Goal: Transaction & Acquisition: Obtain resource

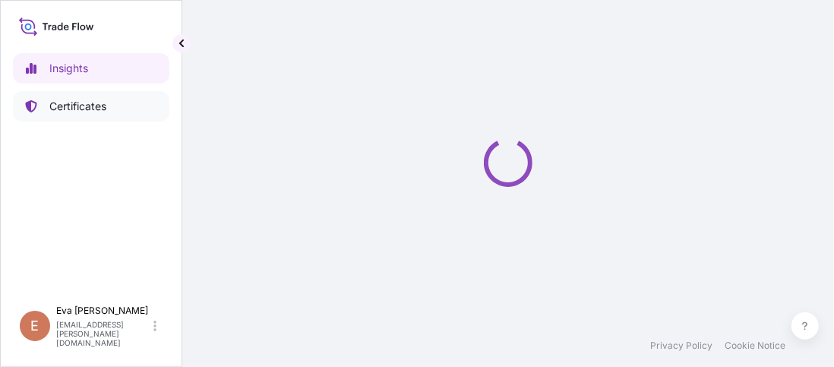
click at [62, 108] on p "Certificates" at bounding box center [77, 106] width 57 height 15
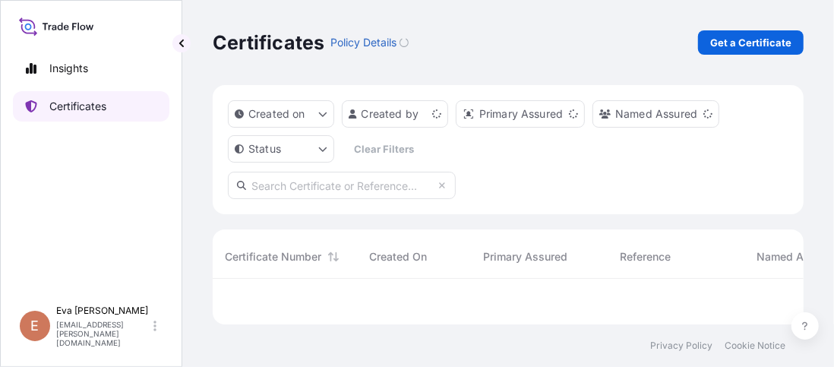
scroll to position [37, 580]
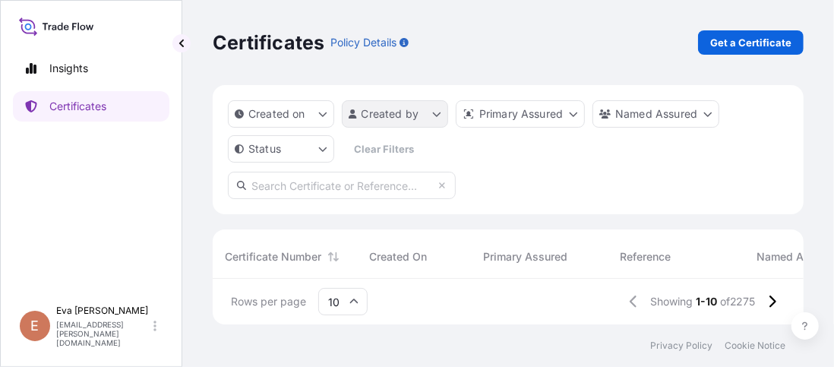
click at [421, 112] on html "Insights Certificates E Eva Saenz eva.saenz@bdpint.com Certificates Policy Deta…" at bounding box center [417, 183] width 834 height 367
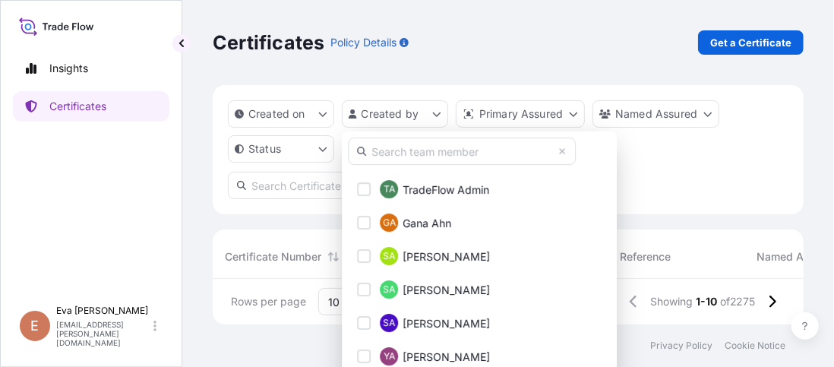
scroll to position [228, 0]
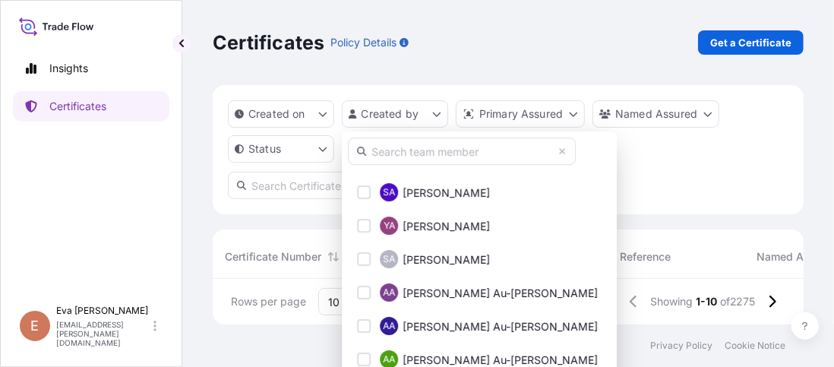
click at [391, 154] on input "text" at bounding box center [462, 151] width 228 height 27
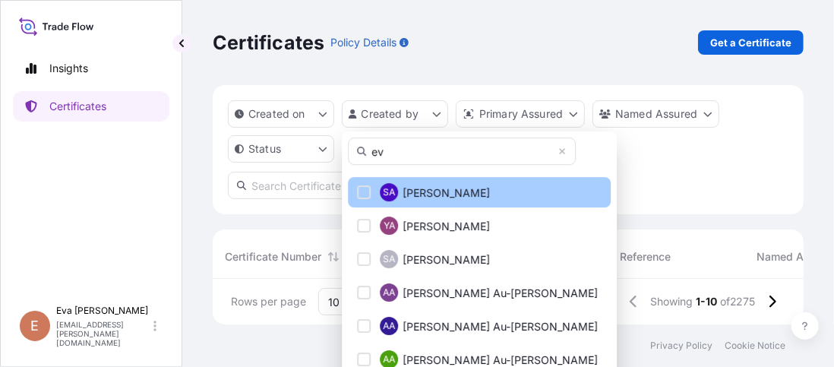
scroll to position [0, 0]
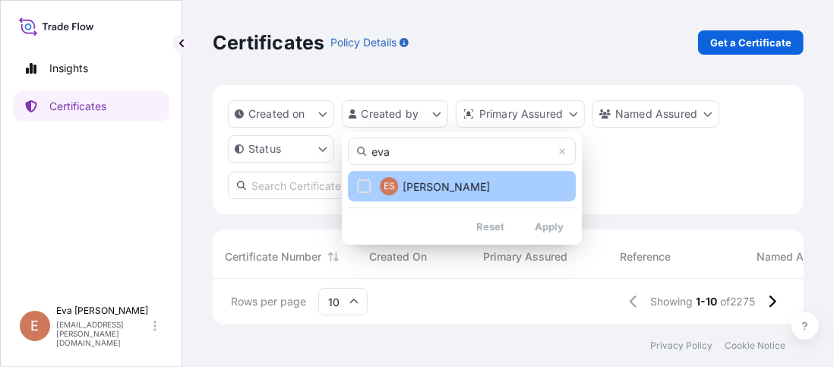
type input "eva"
click at [367, 190] on div "Select Option" at bounding box center [364, 186] width 14 height 14
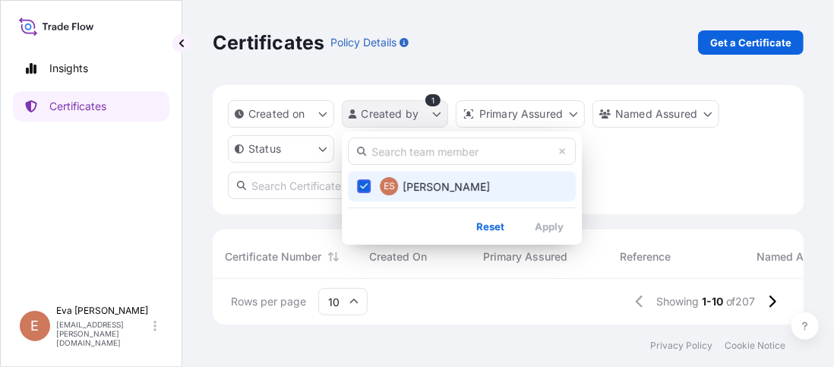
click at [435, 119] on html "Insights Certificates E Eva Saenz eva.saenz@bdpint.com Certificates Policy Deta…" at bounding box center [417, 183] width 834 height 367
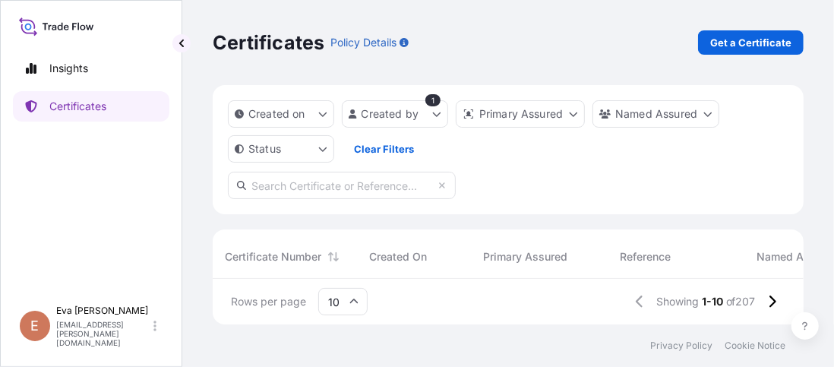
click at [410, 118] on html "Insights Certificates E Eva Saenz eva.saenz@bdpint.com Certificates Policy Deta…" at bounding box center [417, 183] width 834 height 367
click at [472, 157] on div "Created on Created by 1 Primary Assured Named Assured Status Clear Filters" at bounding box center [508, 131] width 561 height 62
click at [435, 115] on html "Insights Certificates E Eva Saenz eva.saenz@bdpint.com Certificates Policy Deta…" at bounding box center [417, 183] width 834 height 367
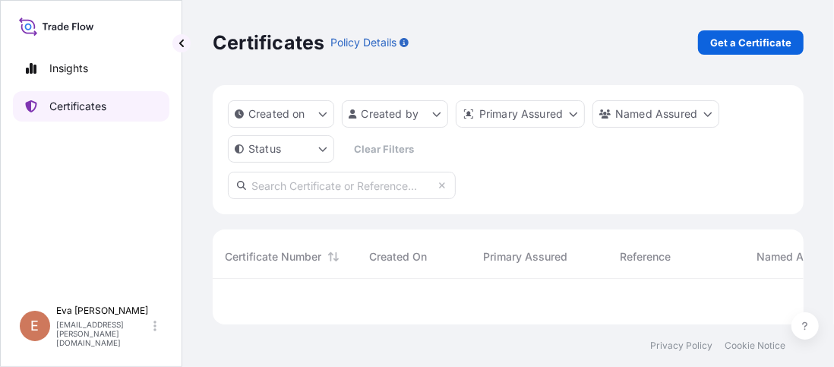
click at [100, 104] on p "Certificates" at bounding box center [77, 106] width 57 height 15
click at [74, 62] on p "Insights" at bounding box center [68, 68] width 39 height 15
select select "2025"
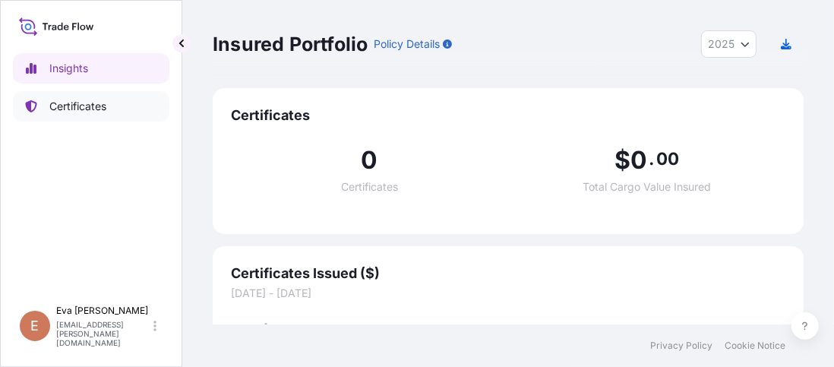
click at [89, 106] on p "Certificates" at bounding box center [77, 106] width 57 height 15
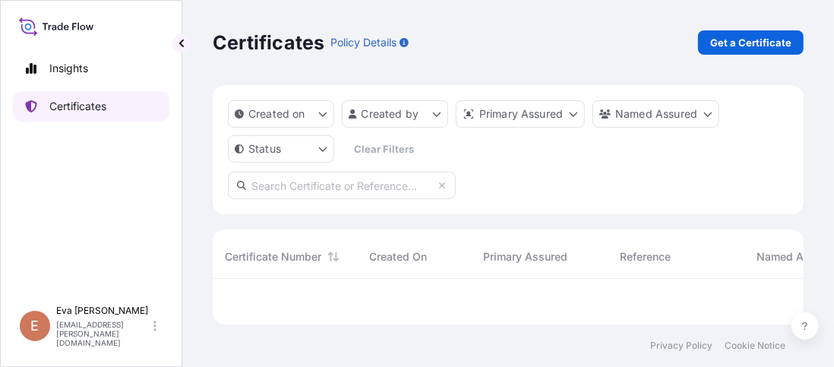
scroll to position [37, 580]
click at [445, 188] on icon at bounding box center [442, 185] width 9 height 9
click at [96, 108] on p "Certificates" at bounding box center [77, 106] width 57 height 15
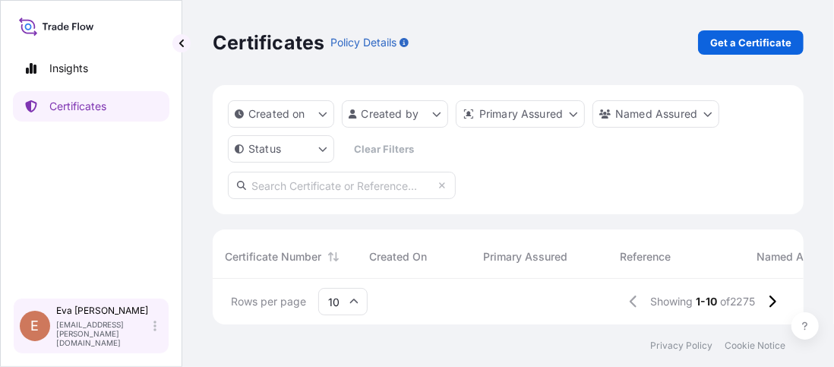
click at [133, 338] on p "[EMAIL_ADDRESS][PERSON_NAME][DOMAIN_NAME]" at bounding box center [103, 333] width 94 height 27
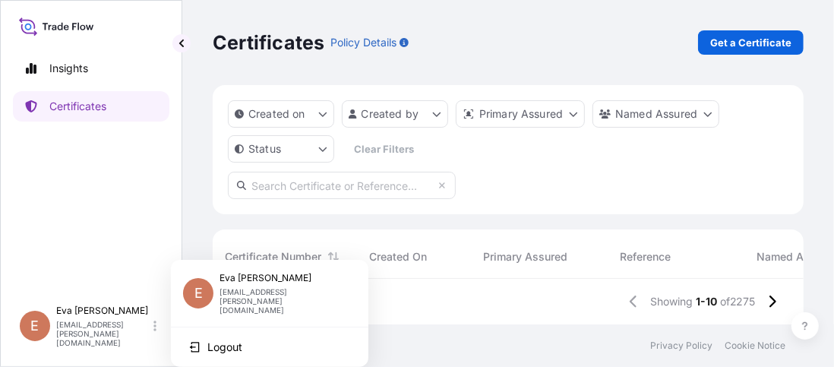
click at [95, 260] on div "Insights Certificates" at bounding box center [91, 169] width 157 height 258
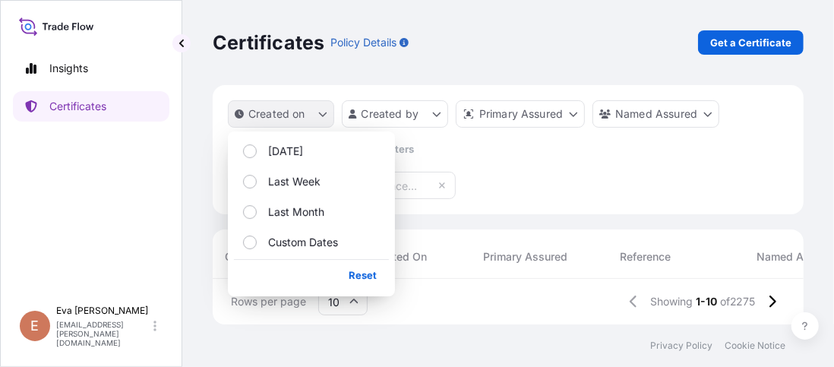
click at [322, 112] on icon "createdOn Filter options" at bounding box center [322, 113] width 9 height 9
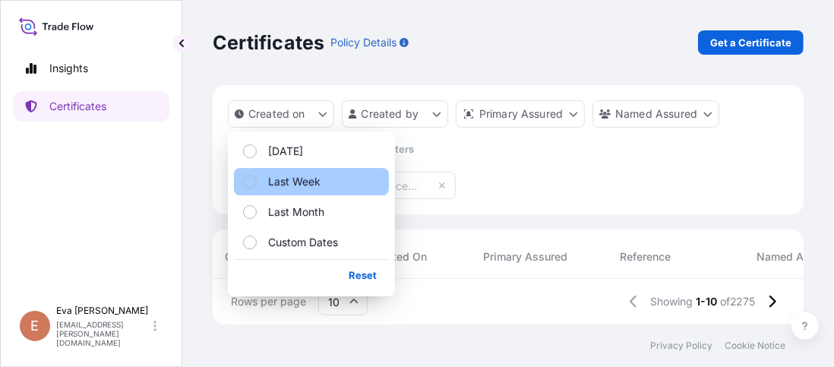
click at [267, 173] on button "Last Week" at bounding box center [311, 181] width 155 height 27
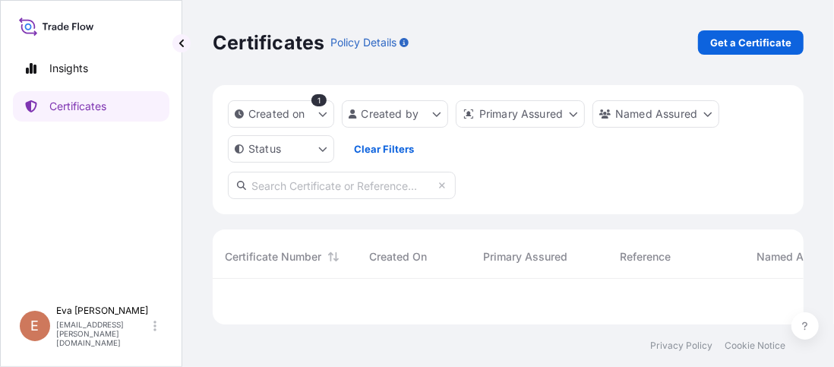
click at [632, 185] on div "Created on 1 Created by Primary Assured Named Assured Status Clear Filters" at bounding box center [508, 149] width 591 height 129
click at [764, 50] on link "Get a Certificate" at bounding box center [751, 42] width 106 height 24
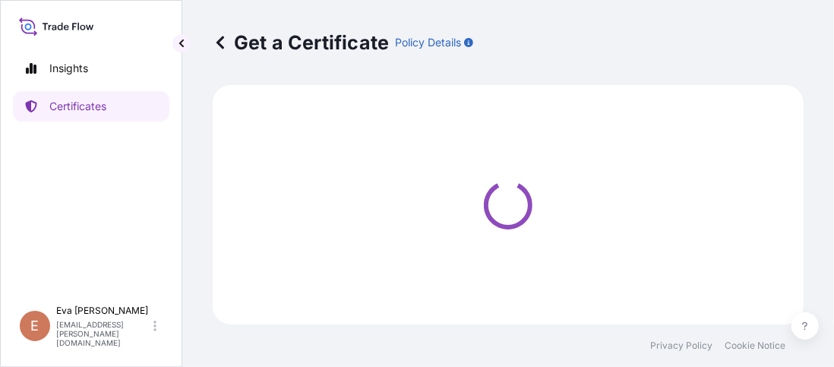
select select "Sea"
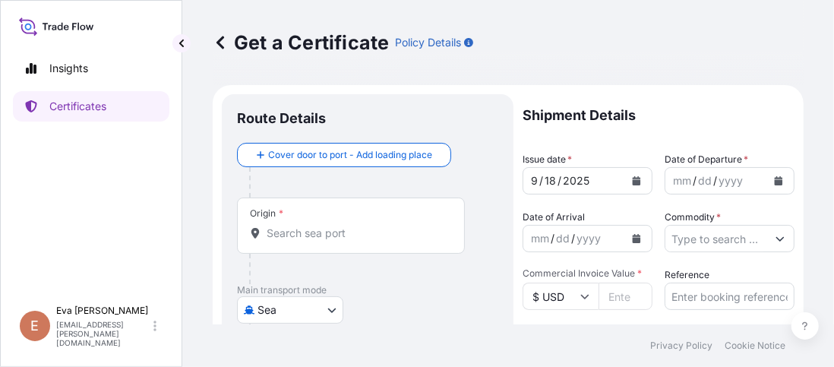
click at [238, 42] on p "Get a Certificate" at bounding box center [301, 42] width 176 height 24
click at [64, 25] on icon at bounding box center [56, 26] width 75 height 22
click at [29, 25] on icon at bounding box center [56, 26] width 75 height 22
click at [72, 74] on p "Insights" at bounding box center [68, 68] width 39 height 15
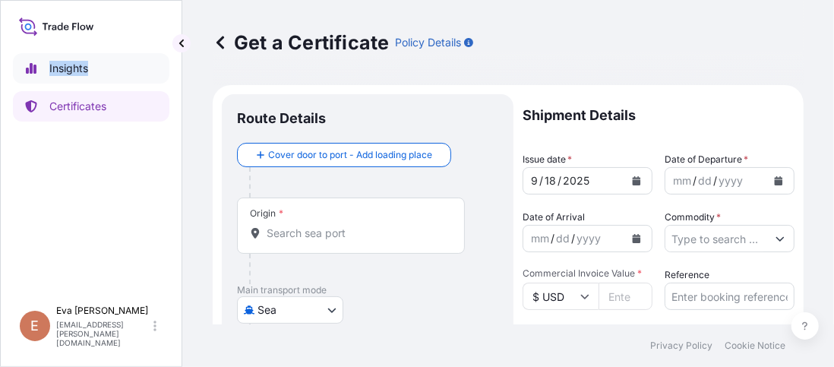
select select "2025"
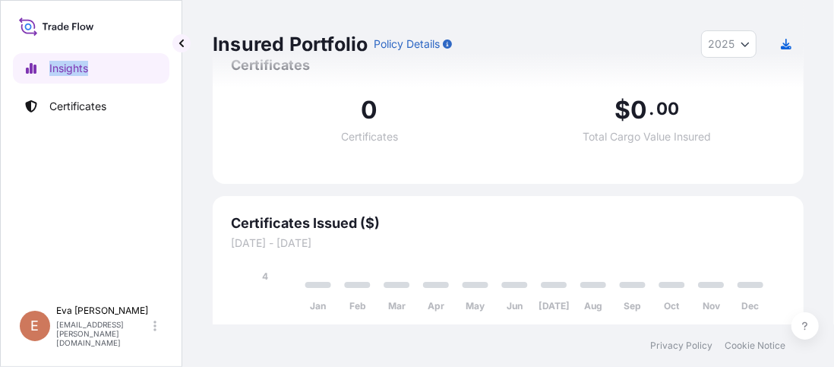
scroll to position [67, 0]
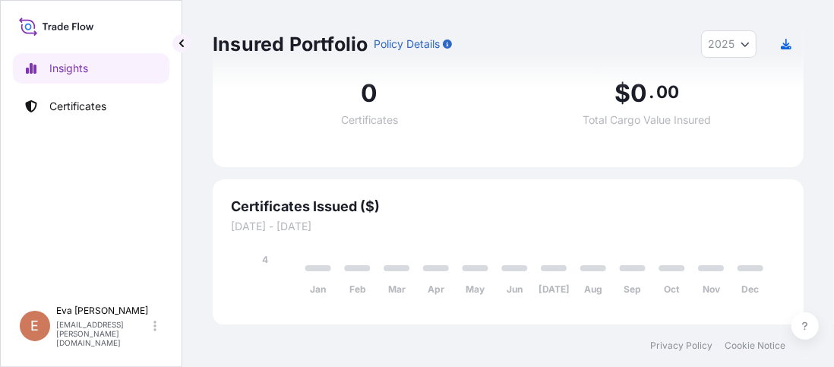
click at [337, 215] on span "Certificates Issued ($)" at bounding box center [508, 207] width 555 height 18
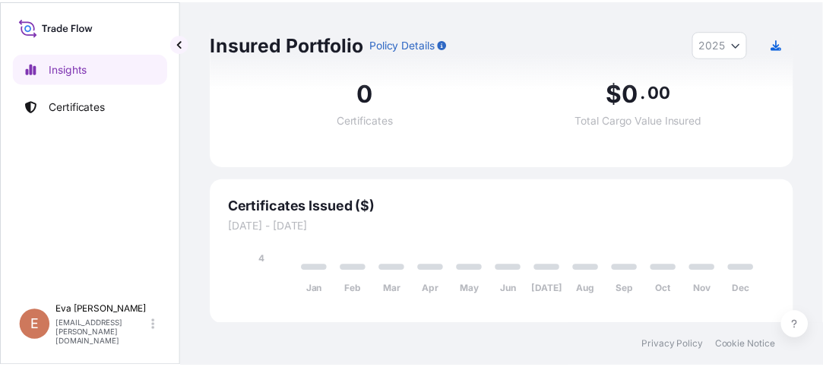
scroll to position [0, 0]
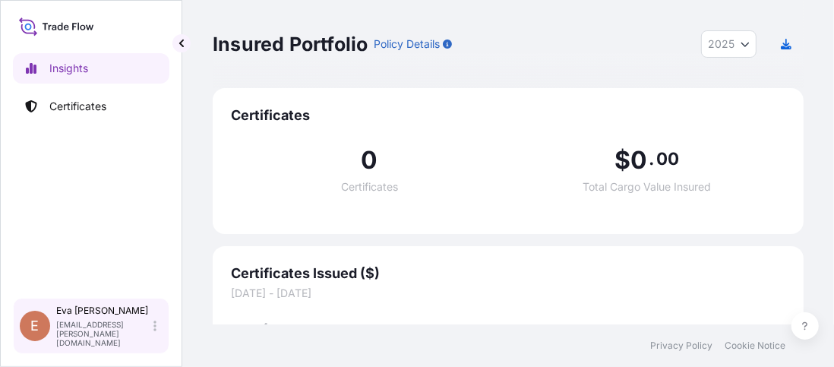
click at [82, 336] on p "[EMAIL_ADDRESS][PERSON_NAME][DOMAIN_NAME]" at bounding box center [103, 333] width 94 height 27
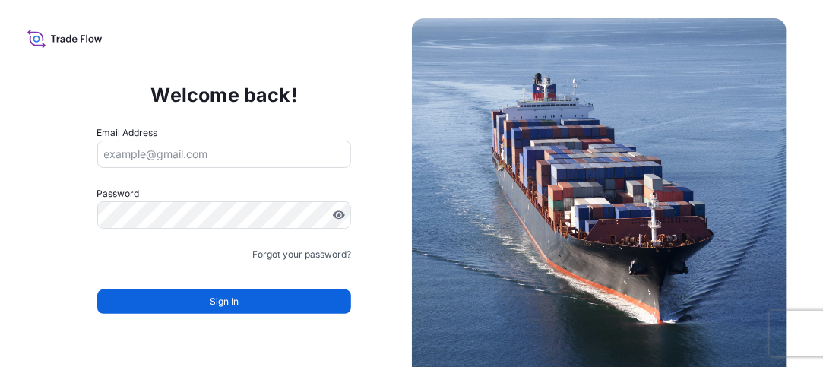
click at [185, 157] on input "Email Address" at bounding box center [224, 154] width 255 height 27
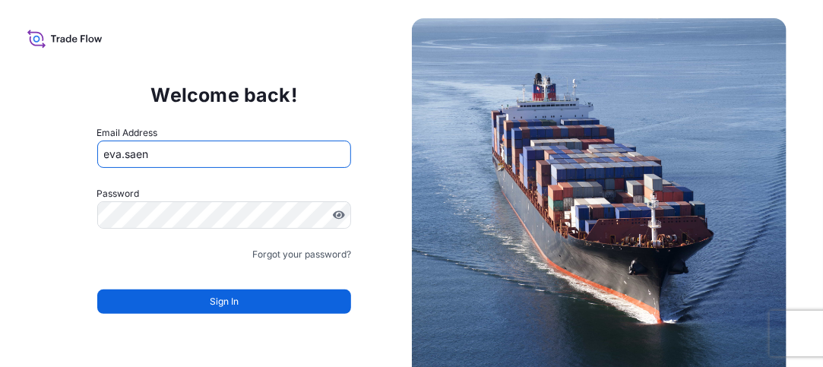
type input "eva.sae"
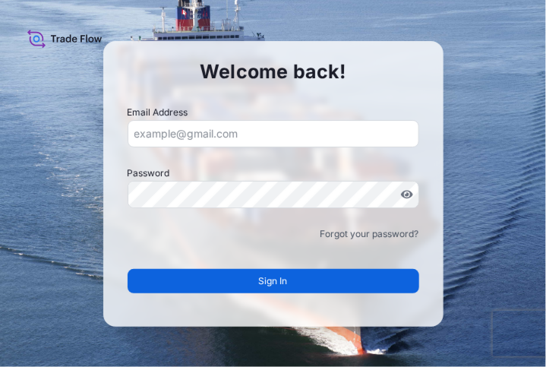
click at [255, 133] on input "Email Address" at bounding box center [274, 133] width 292 height 27
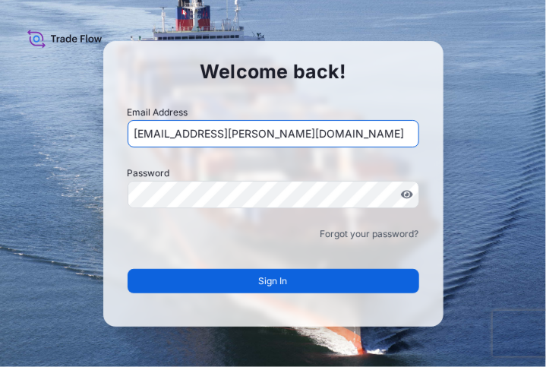
type input "[EMAIL_ADDRESS][PERSON_NAME][DOMAIN_NAME]"
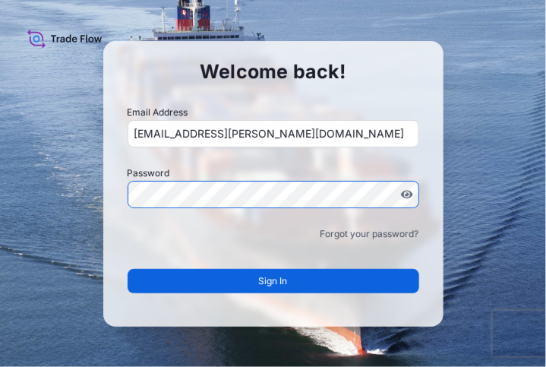
click at [62, 166] on div "Welcome back! Email Address [EMAIL_ADDRESS][PERSON_NAME][DOMAIN_NAME] Password …" at bounding box center [273, 183] width 546 height 367
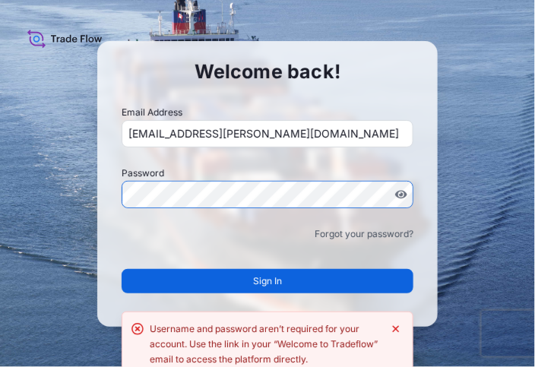
click at [74, 172] on div "Welcome back! Email Address [EMAIL_ADDRESS][PERSON_NAME][DOMAIN_NAME] Password …" at bounding box center [267, 183] width 535 height 367
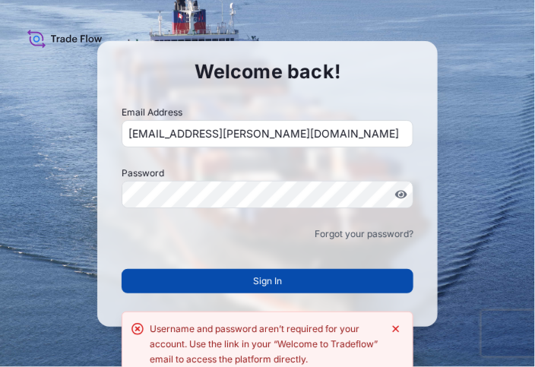
click at [297, 279] on button "Sign In" at bounding box center [268, 281] width 292 height 24
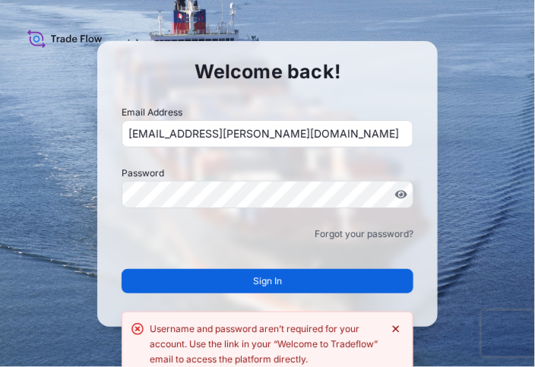
click at [395, 327] on icon "Dismiss error" at bounding box center [396, 328] width 7 height 7
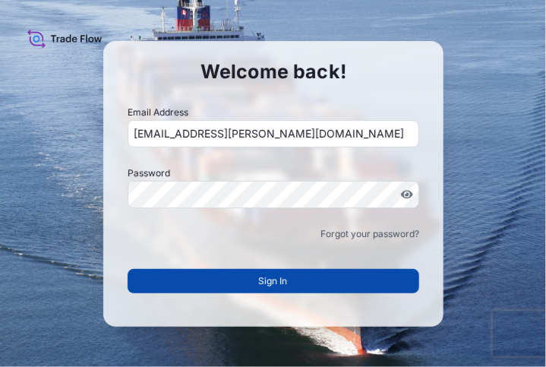
click at [298, 287] on button "Sign In" at bounding box center [274, 281] width 292 height 24
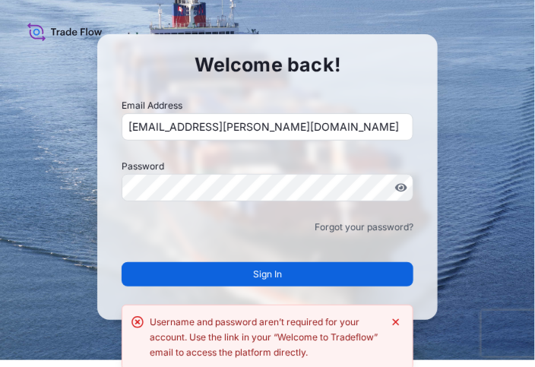
scroll to position [8, 0]
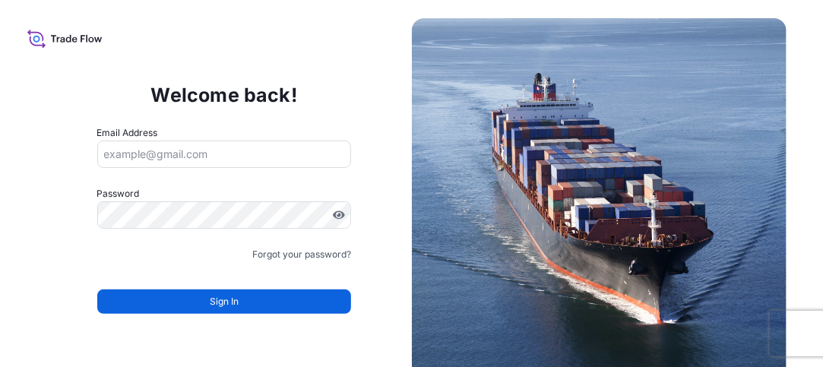
click at [186, 138] on div "Email Address" at bounding box center [224, 146] width 255 height 43
click at [190, 160] on input "Email Address" at bounding box center [224, 154] width 255 height 27
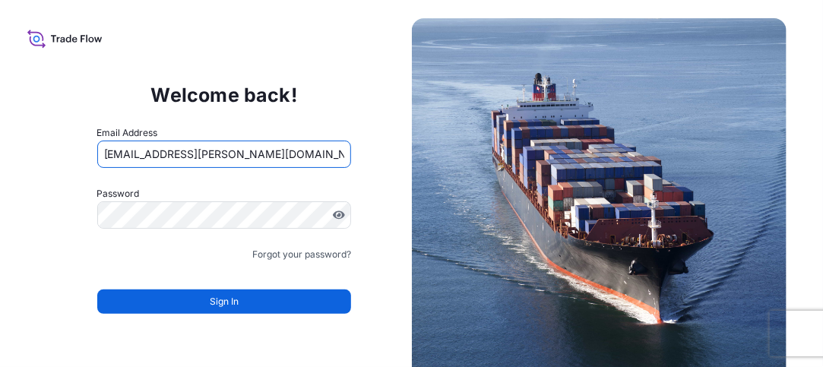
type input "[EMAIL_ADDRESS][PERSON_NAME][DOMAIN_NAME]"
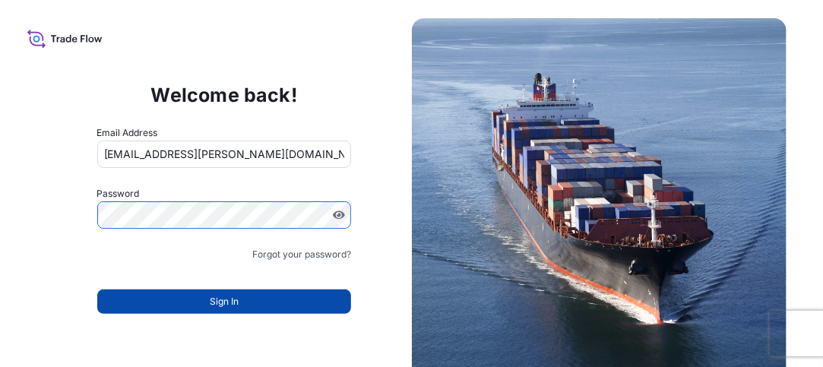
click at [255, 308] on button "Sign In" at bounding box center [224, 301] width 255 height 24
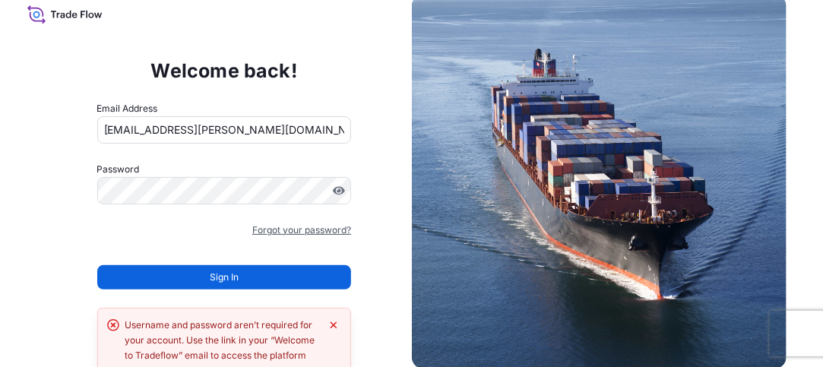
scroll to position [44, 0]
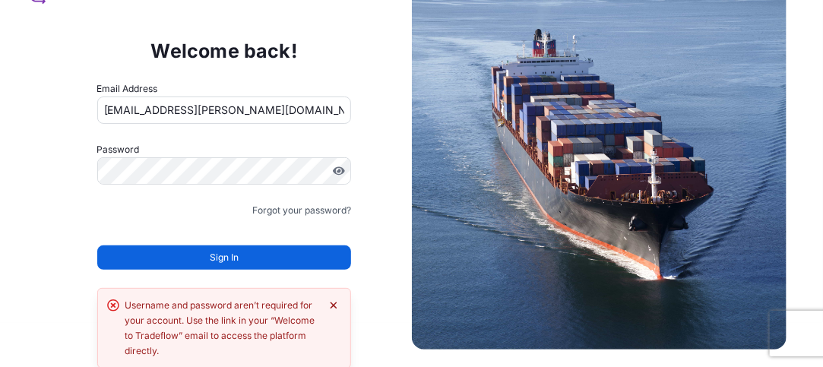
click at [334, 302] on icon "Dismiss error" at bounding box center [333, 305] width 12 height 12
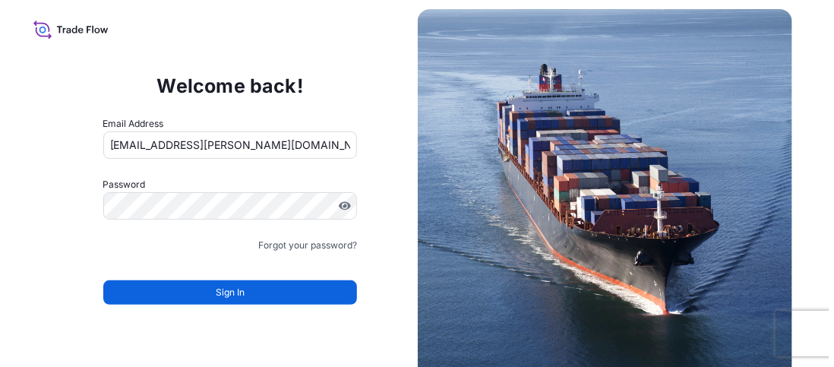
scroll to position [0, 0]
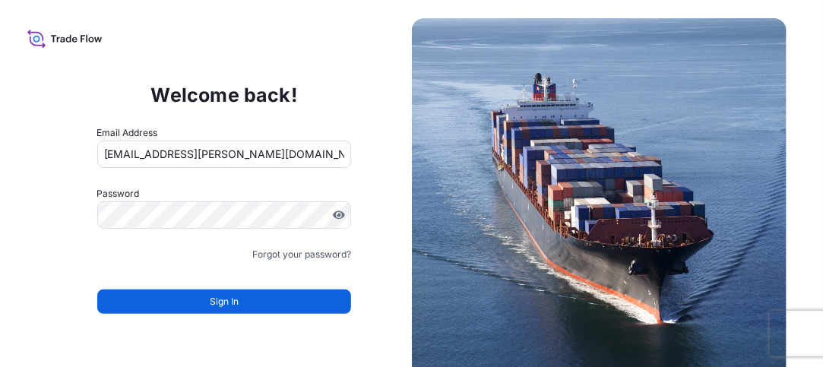
click at [49, 36] on icon at bounding box center [64, 38] width 75 height 22
click at [308, 251] on link "Forgot your password?" at bounding box center [301, 254] width 99 height 15
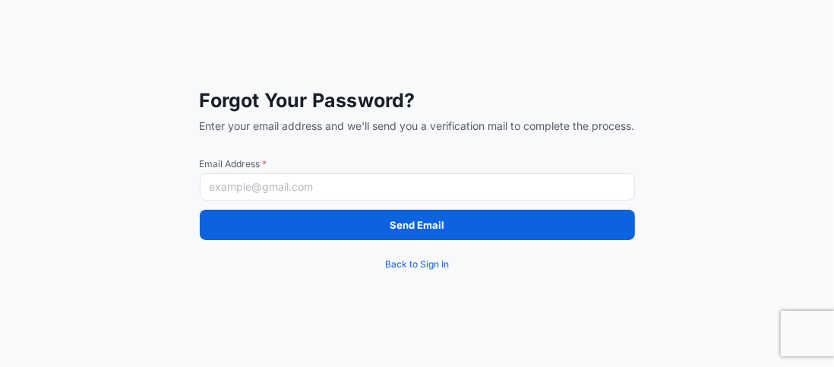
click at [361, 187] on input "Email Address *" at bounding box center [417, 186] width 435 height 27
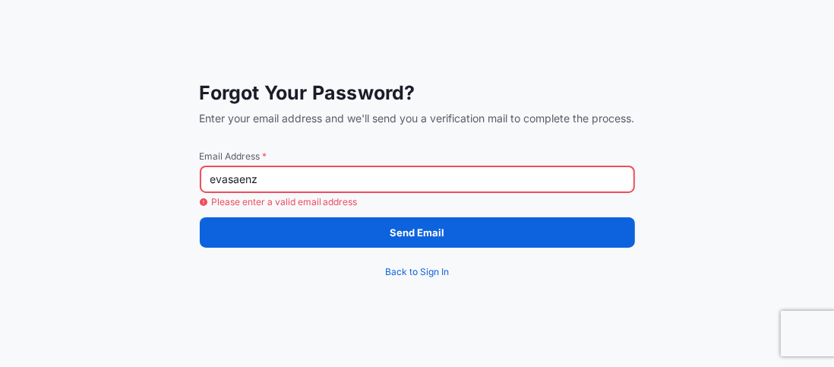
click at [228, 178] on input "evasaenz" at bounding box center [417, 179] width 435 height 27
click at [319, 191] on input "evasaenz" at bounding box center [417, 179] width 435 height 27
click at [228, 180] on input "evasaenz" at bounding box center [417, 179] width 435 height 27
click at [288, 185] on input "eva.saenz" at bounding box center [417, 179] width 435 height 27
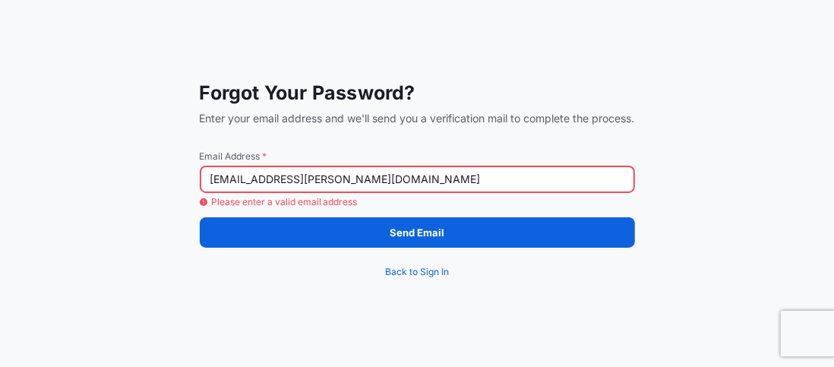
type input "[EMAIL_ADDRESS][PERSON_NAME][DOMAIN_NAME]"
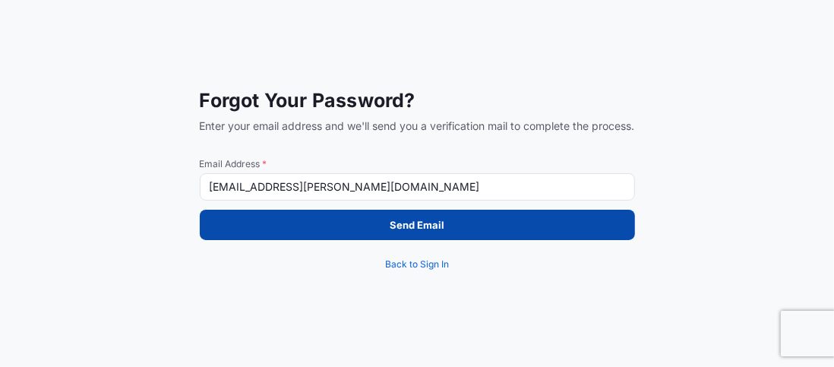
click at [391, 217] on button "Send Email" at bounding box center [417, 225] width 435 height 30
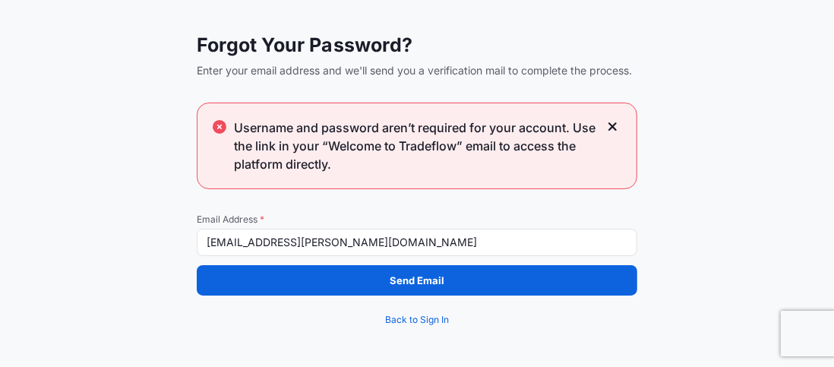
click at [615, 122] on icon at bounding box center [613, 127] width 11 height 14
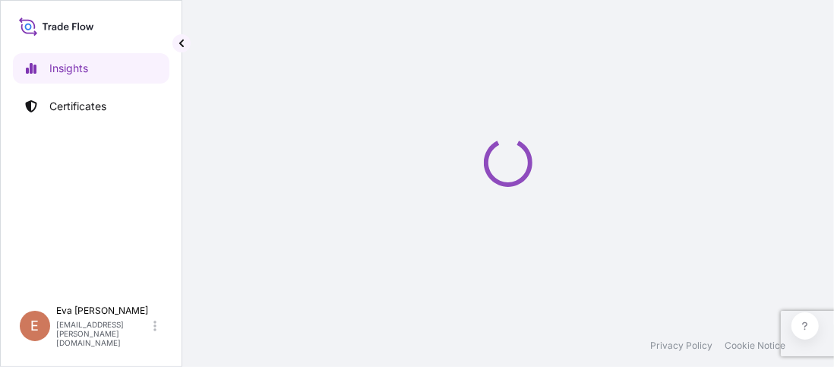
select select "2025"
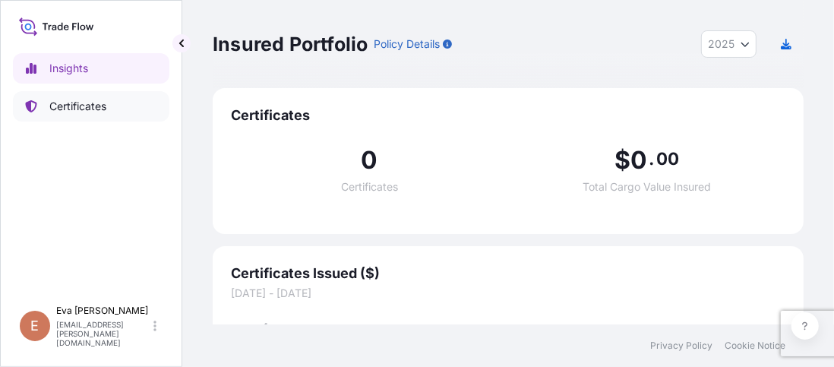
click at [67, 106] on p "Certificates" at bounding box center [77, 106] width 57 height 15
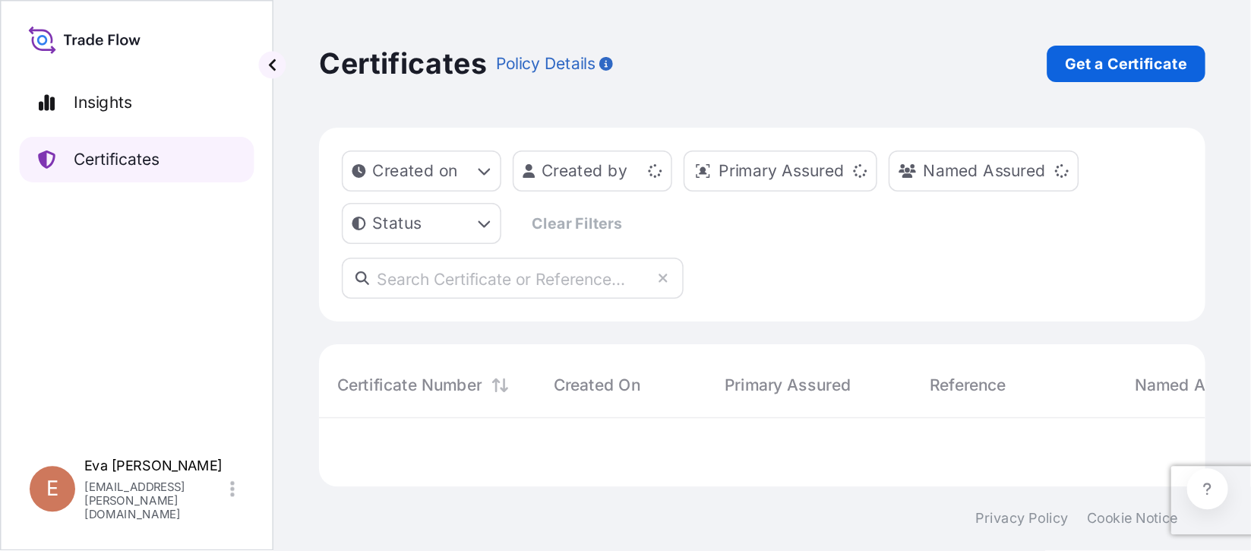
scroll to position [37, 580]
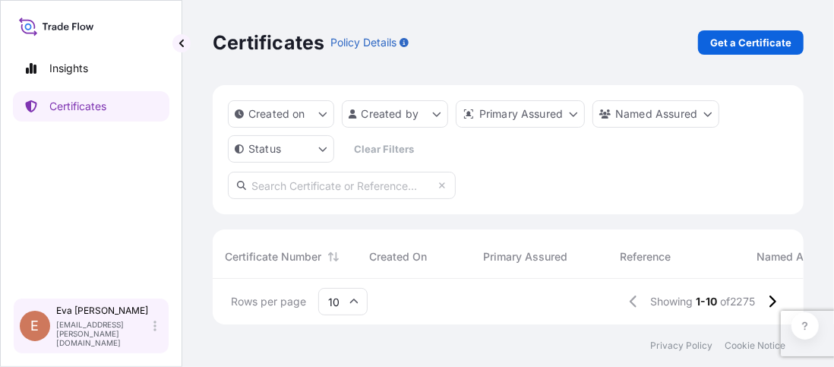
click at [158, 327] on div "E [PERSON_NAME] [PERSON_NAME][EMAIL_ADDRESS][PERSON_NAME][DOMAIN_NAME]" at bounding box center [91, 326] width 143 height 43
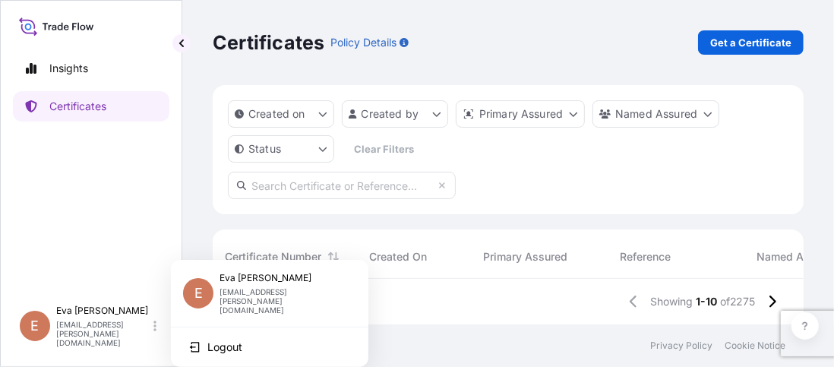
click at [228, 281] on p "[PERSON_NAME]" at bounding box center [282, 278] width 125 height 12
click at [201, 289] on span "E" at bounding box center [199, 293] width 8 height 15
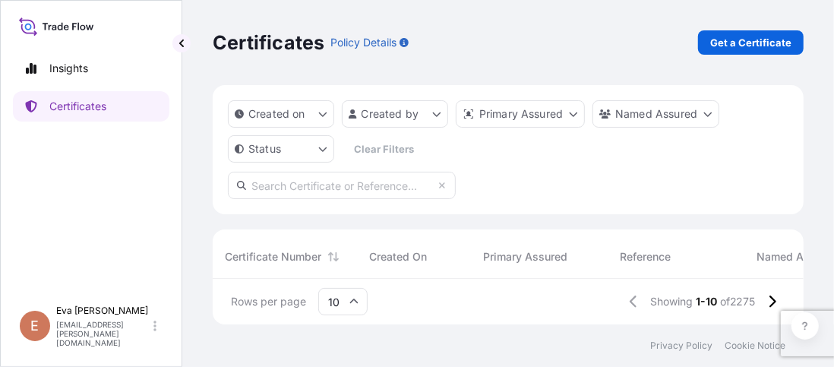
click at [645, 177] on div "Created on Created by Primary Assured Named Assured Status Clear Filters" at bounding box center [508, 149] width 591 height 129
click at [354, 303] on icon at bounding box center [354, 301] width 9 height 9
click at [354, 303] on icon at bounding box center [354, 302] width 8 height 5
click at [775, 296] on icon at bounding box center [772, 302] width 8 height 14
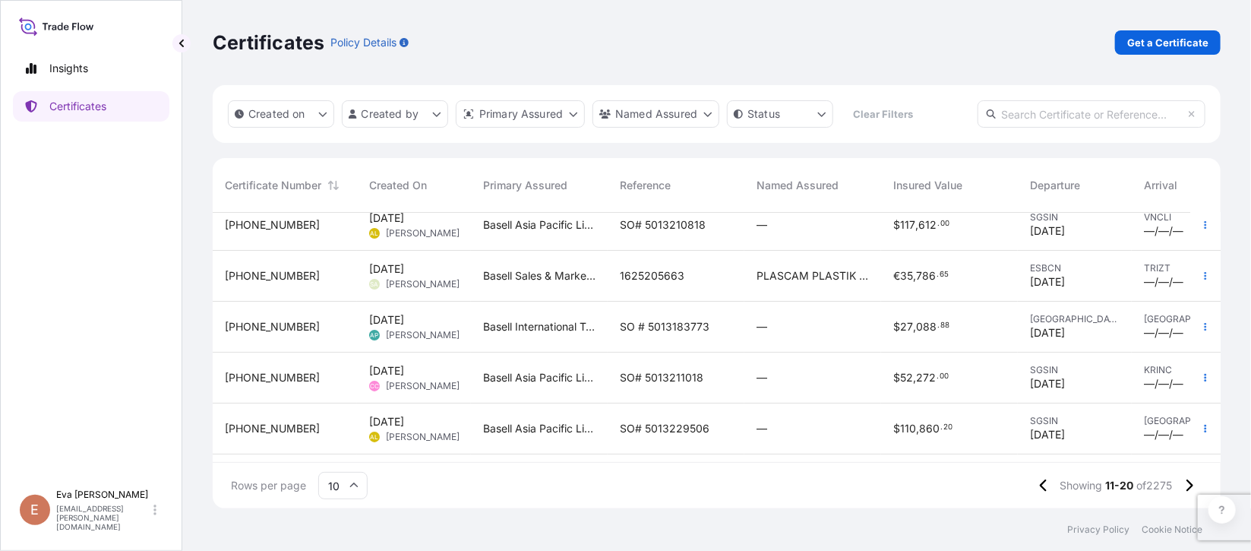
scroll to position [0, 0]
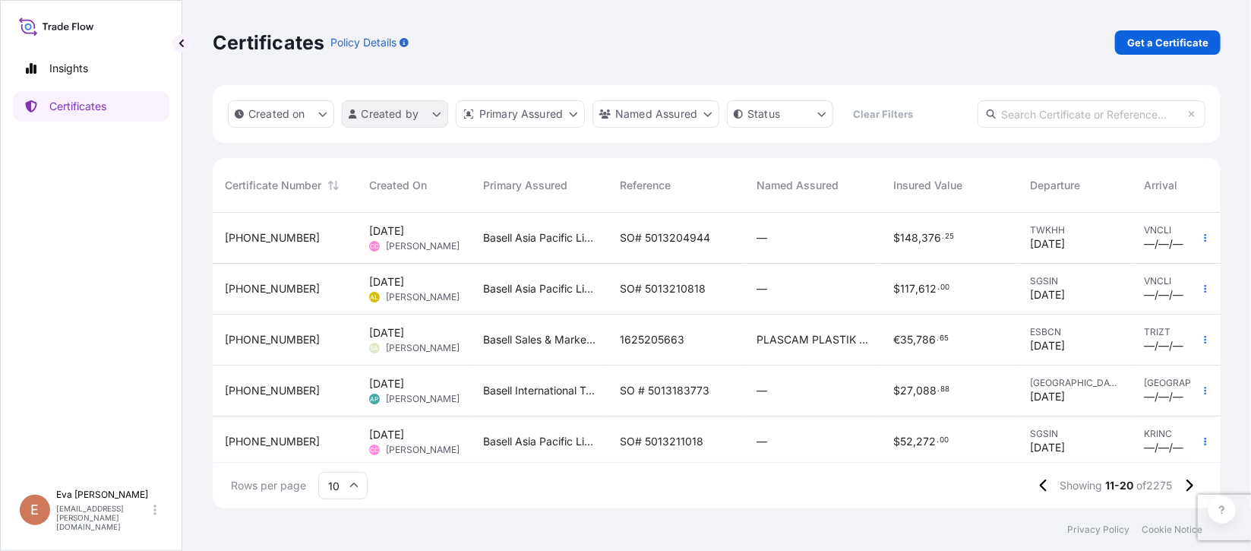
click at [438, 118] on html "Insights Certificates E [PERSON_NAME] [PERSON_NAME][EMAIL_ADDRESS][PERSON_NAME]…" at bounding box center [625, 275] width 1251 height 551
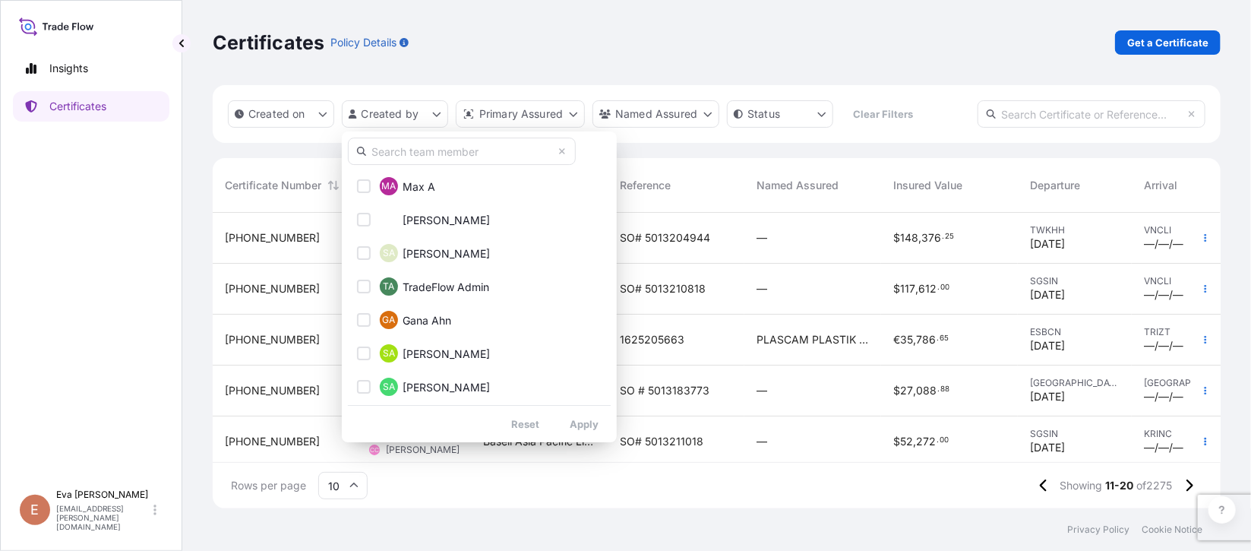
click at [429, 152] on input "text" at bounding box center [462, 151] width 228 height 27
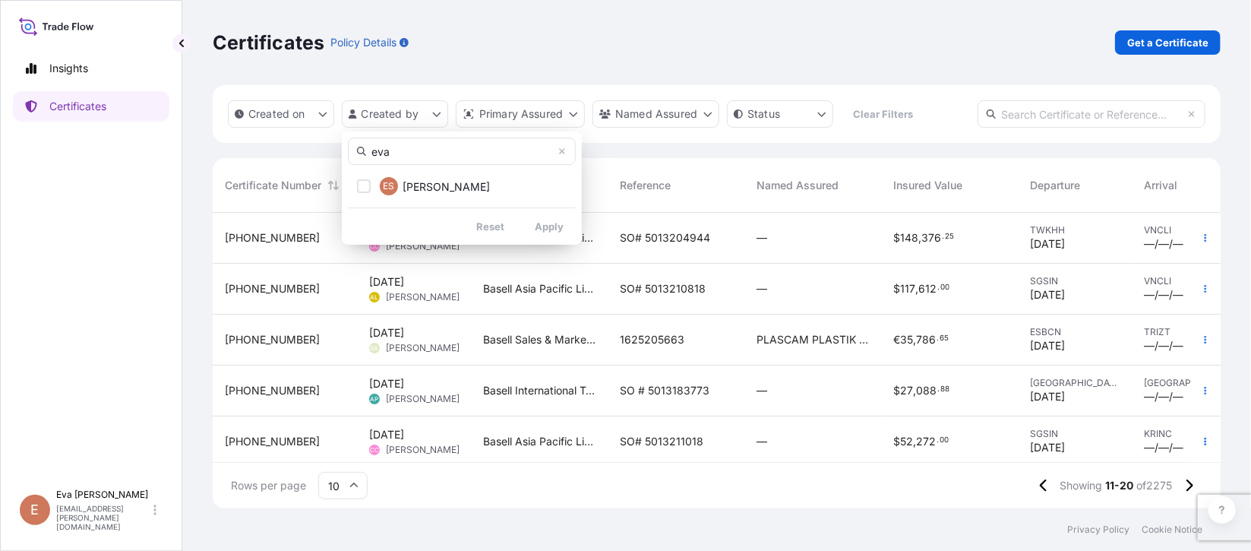
type input "eva"
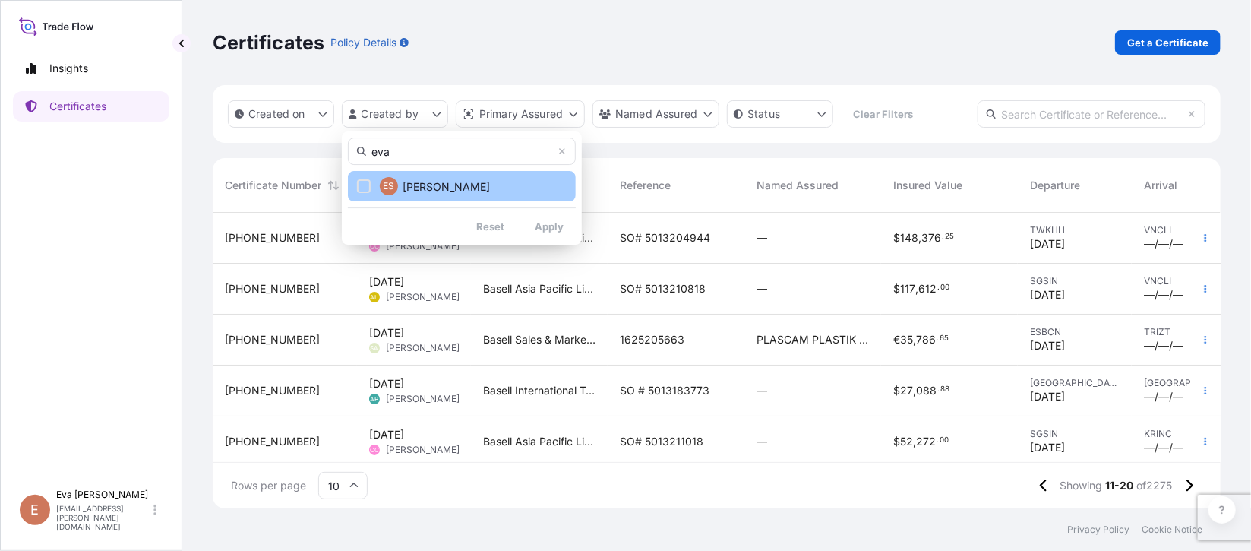
click at [373, 177] on button "ES [PERSON_NAME]" at bounding box center [462, 186] width 228 height 30
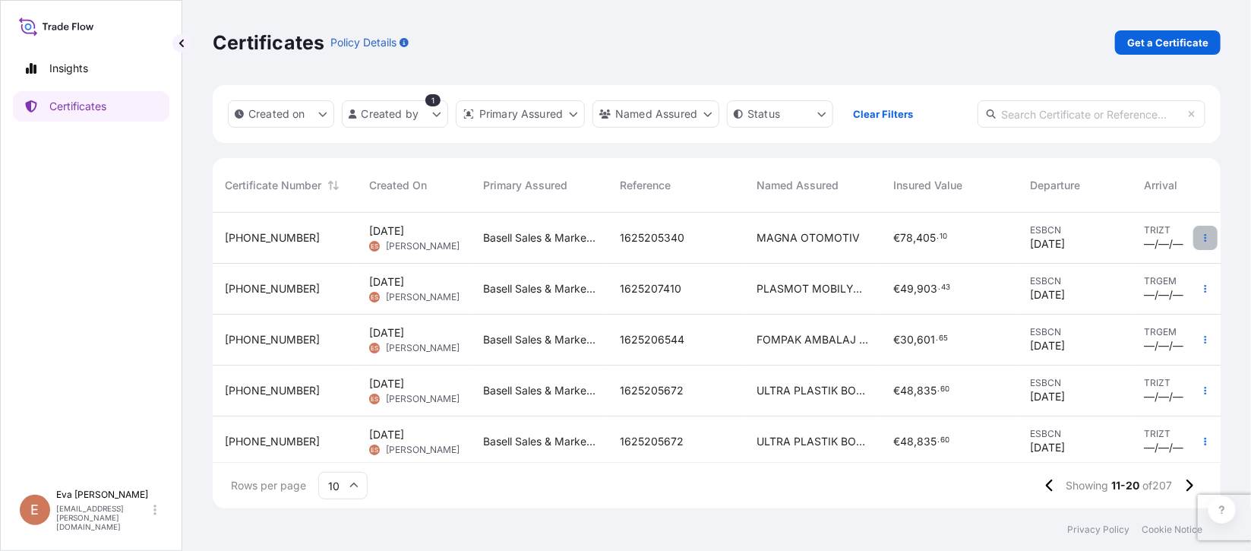
click at [833, 237] on icon "button" at bounding box center [1205, 237] width 9 height 9
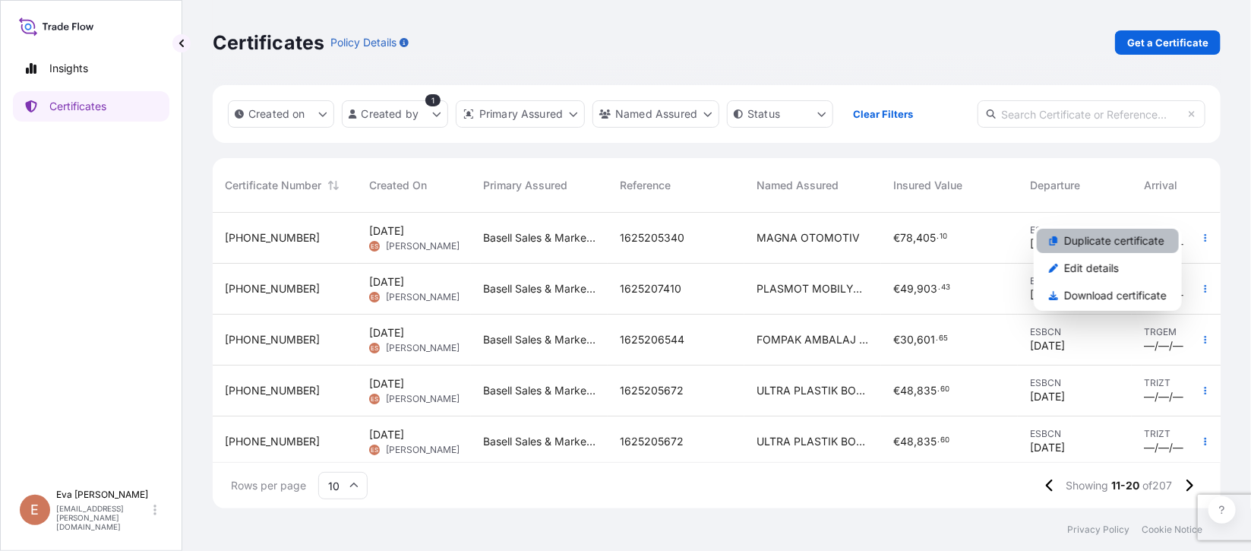
click at [833, 239] on p "Duplicate certificate" at bounding box center [1114, 240] width 100 height 15
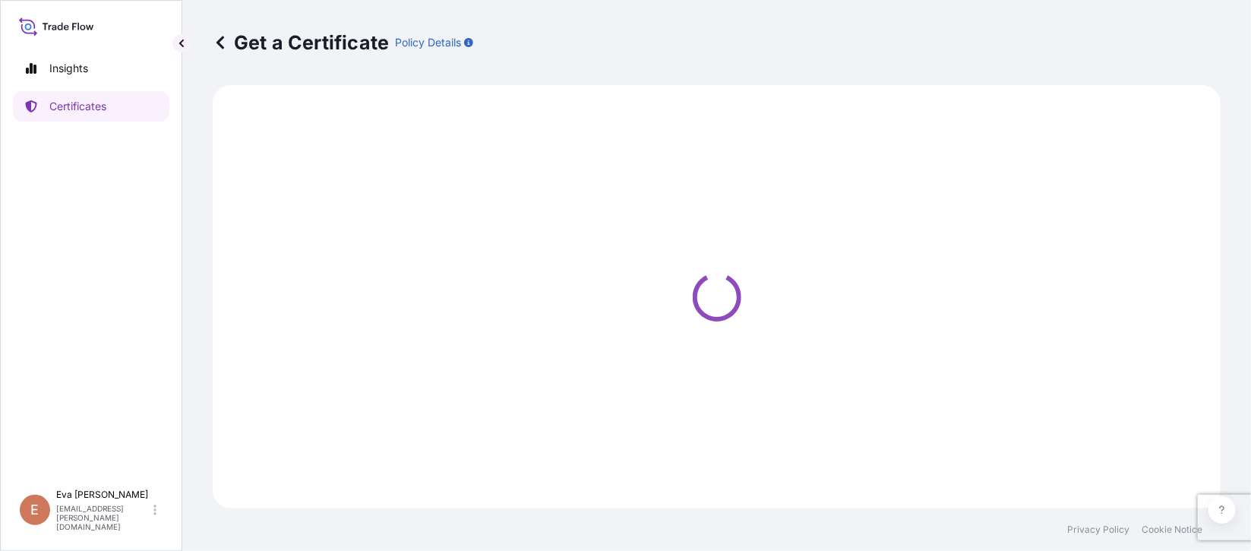
select select "Sea"
select select "Road / [GEOGRAPHIC_DATA]"
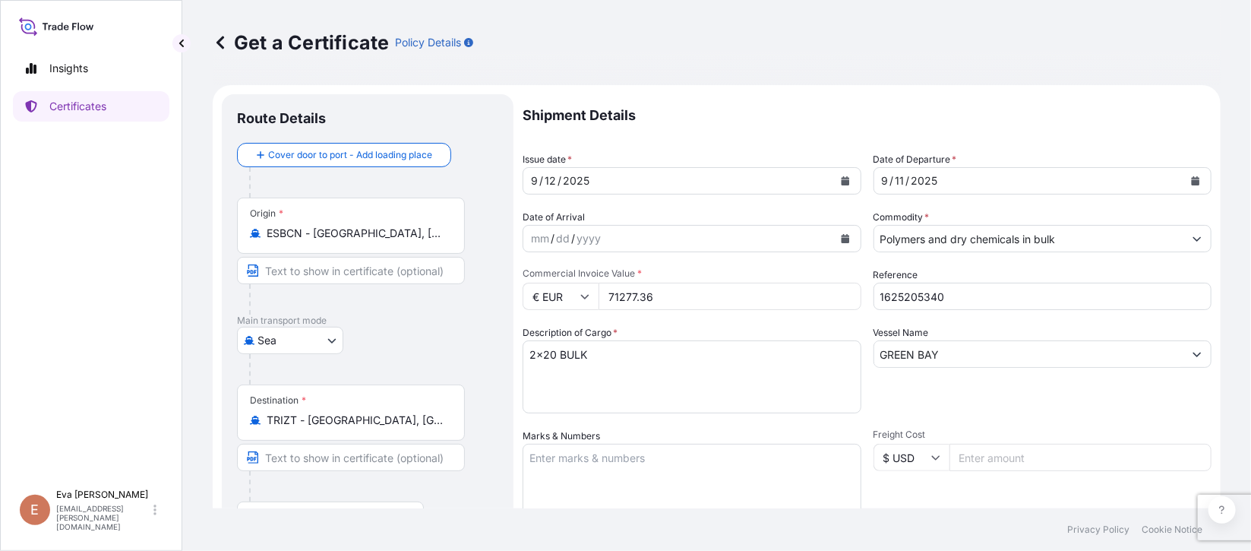
select select "32164"
click at [833, 182] on icon "Calendar" at bounding box center [845, 180] width 8 height 9
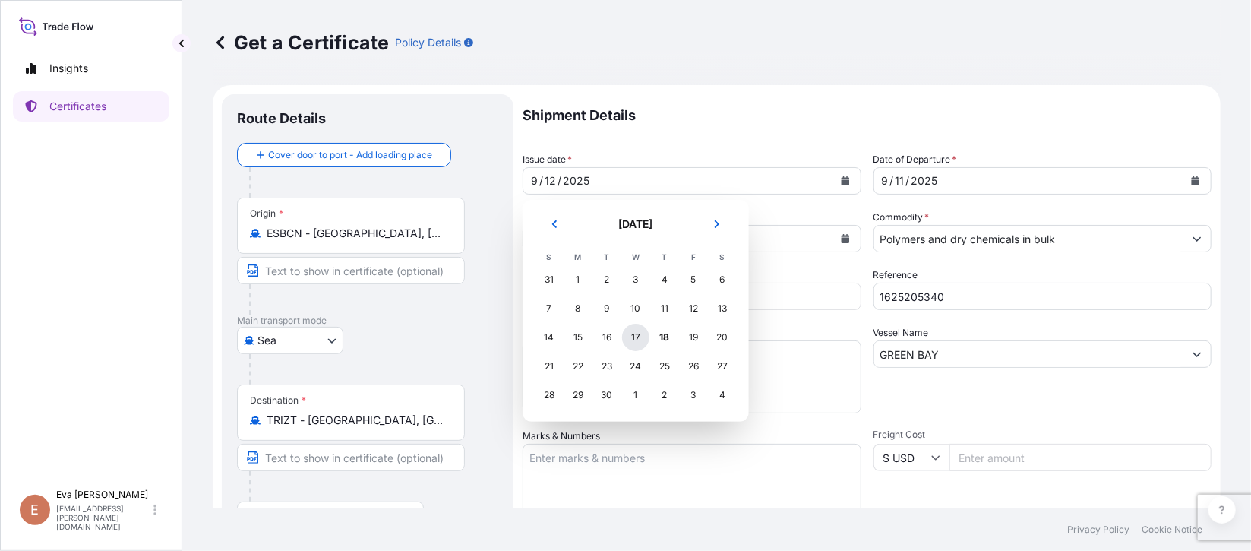
click at [641, 335] on div "17" at bounding box center [635, 337] width 27 height 27
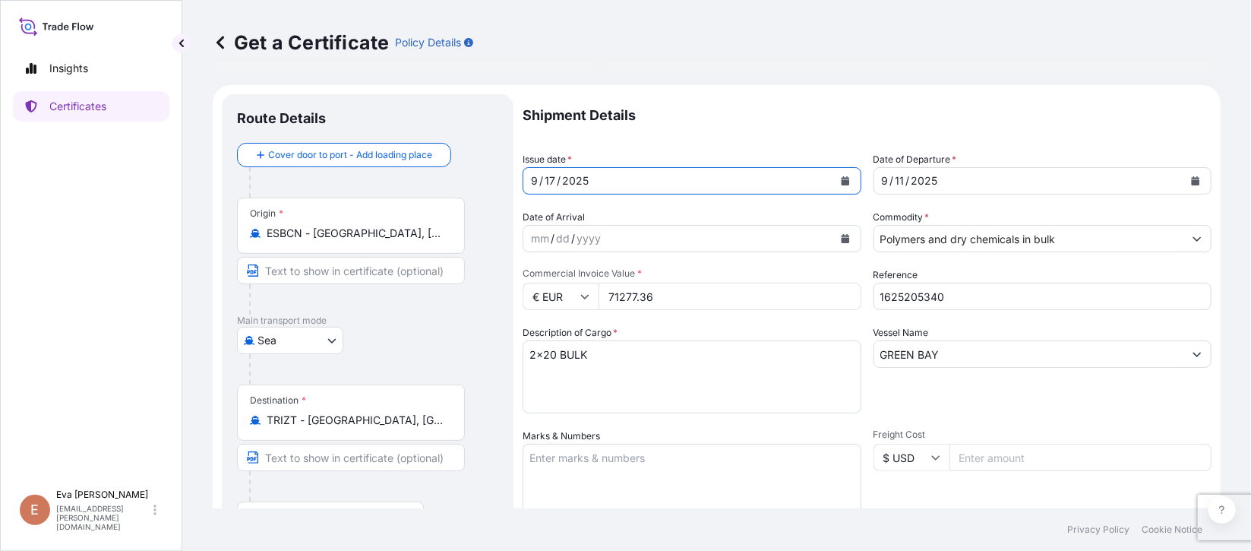
click at [833, 181] on div "[DATE]" at bounding box center [1030, 180] width 310 height 27
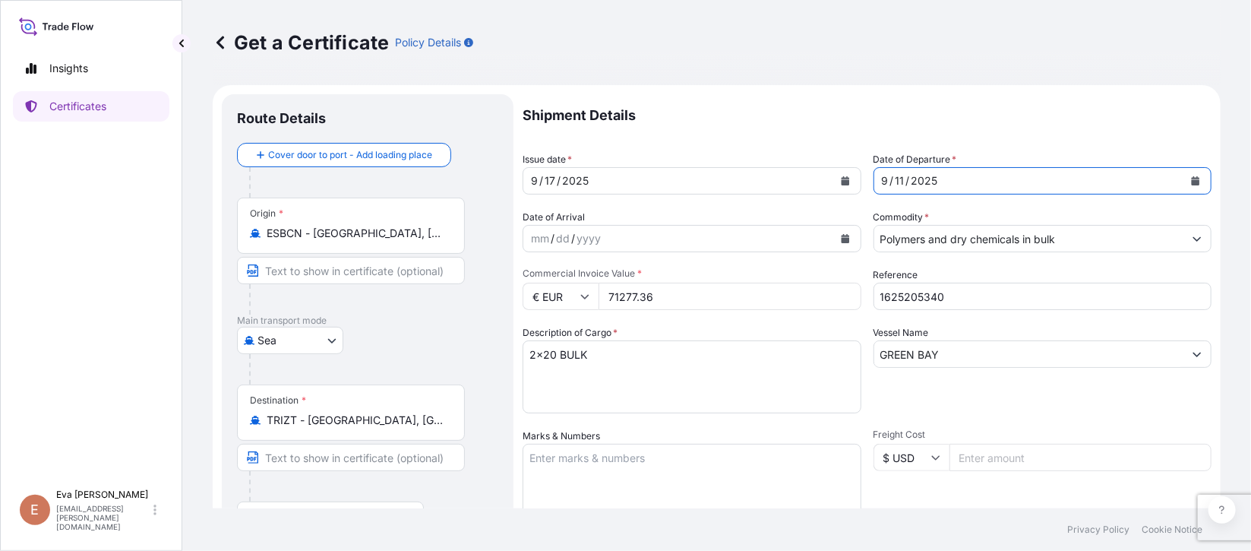
click at [833, 180] on button "Calendar" at bounding box center [1196, 181] width 24 height 24
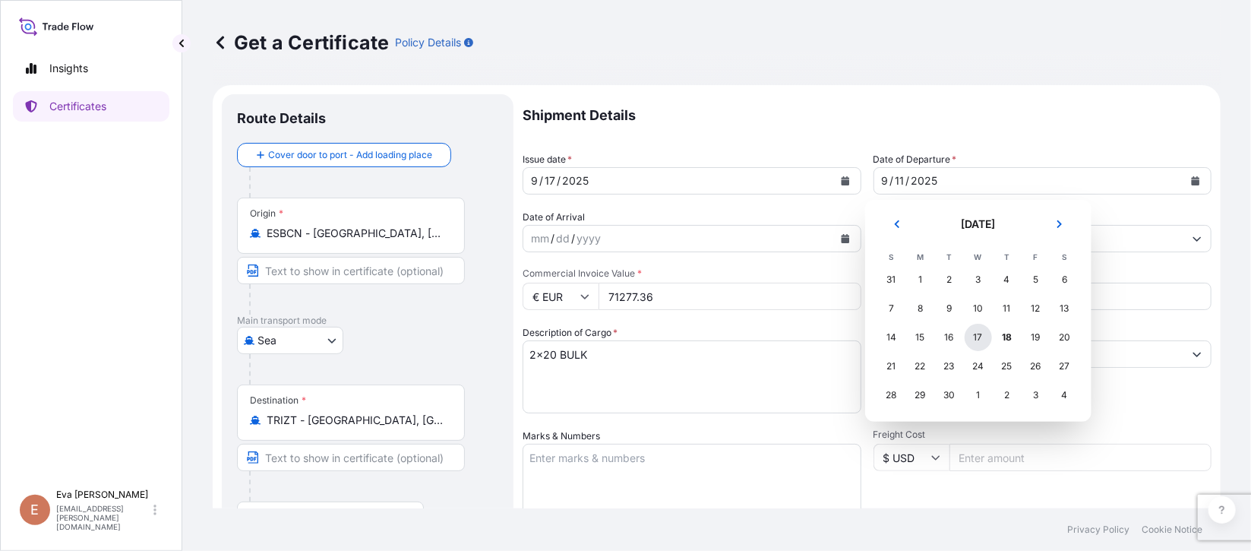
click at [833, 339] on div "17" at bounding box center [978, 337] width 27 height 27
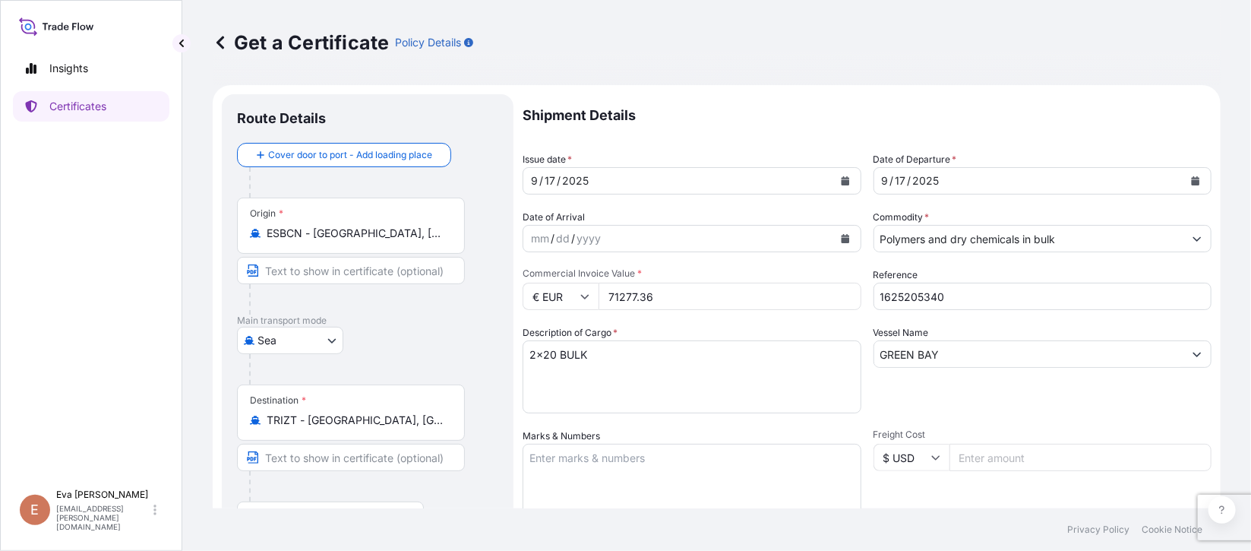
click at [628, 293] on input "71277.36" at bounding box center [730, 296] width 263 height 27
click at [628, 292] on input "71277.36" at bounding box center [730, 296] width 263 height 27
type input "70936.32"
click at [833, 302] on input "1625205340" at bounding box center [1043, 296] width 339 height 27
type input "1625205092"
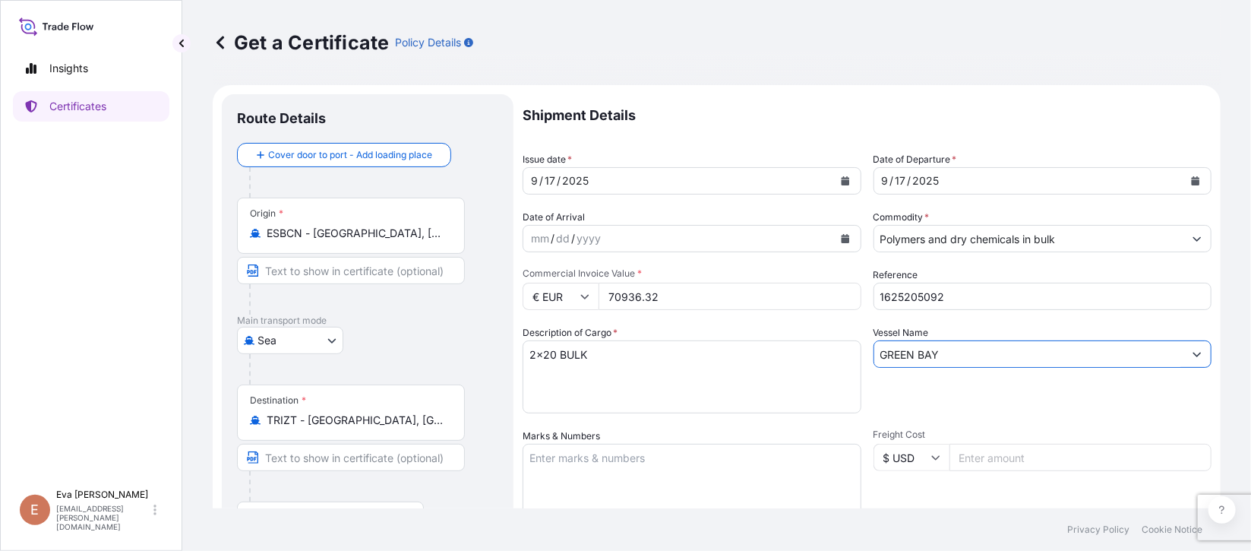
drag, startPoint x: 934, startPoint y: 345, endPoint x: 599, endPoint y: 307, distance: 337.2
click at [599, 307] on div "Shipment Details Issue date * [DATE] Date of Departure * [DATE] Date of Arrival…" at bounding box center [867, 456] width 689 height 724
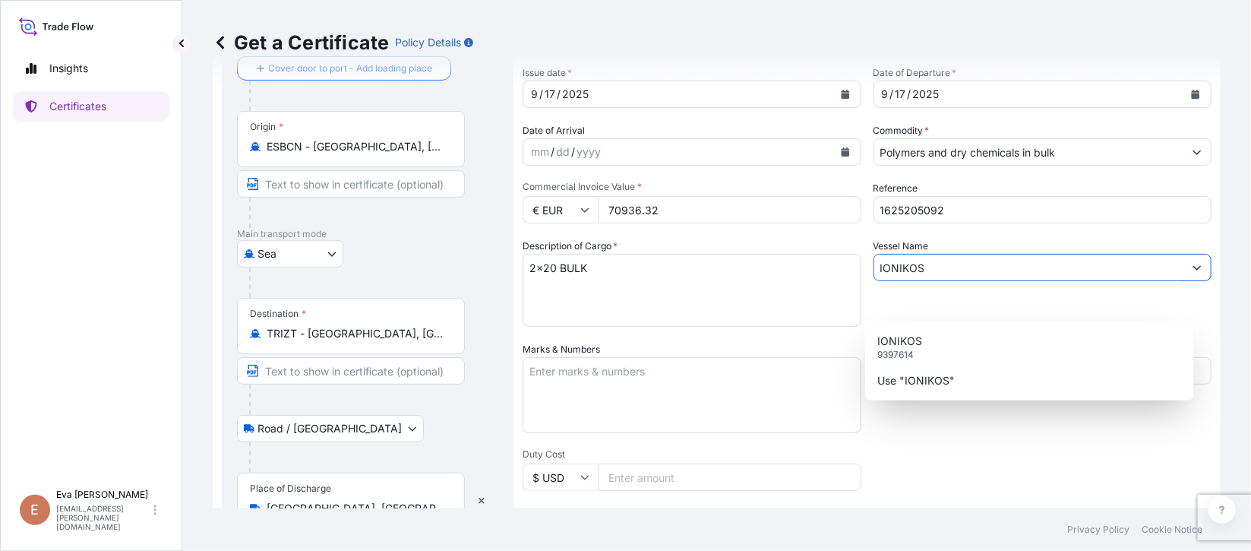
scroll to position [113, 0]
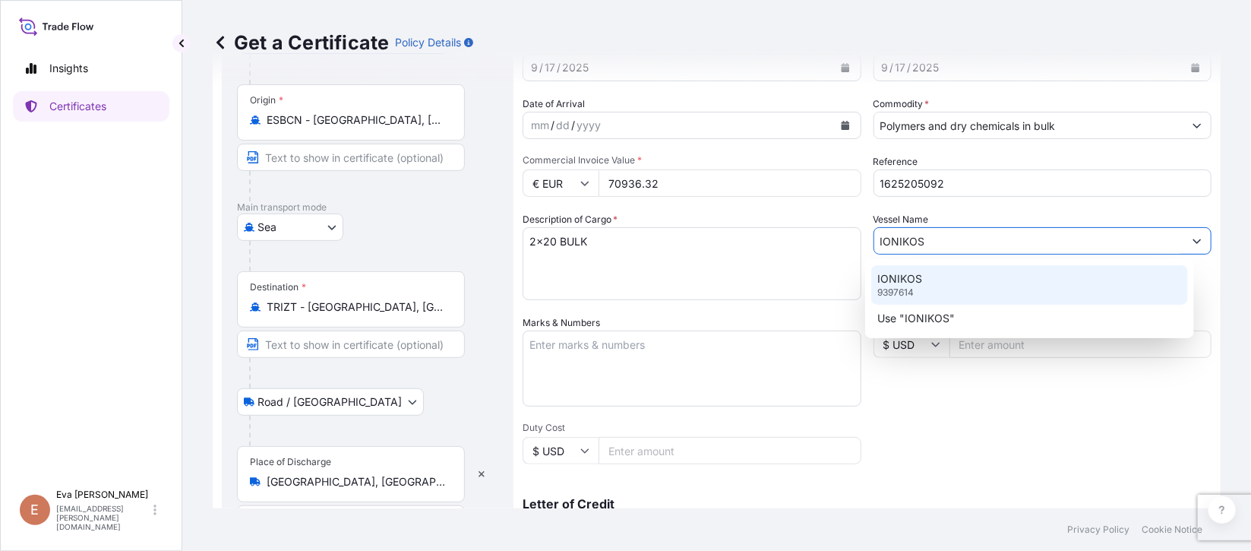
click at [833, 279] on p "IONIKOS" at bounding box center [900, 278] width 45 height 15
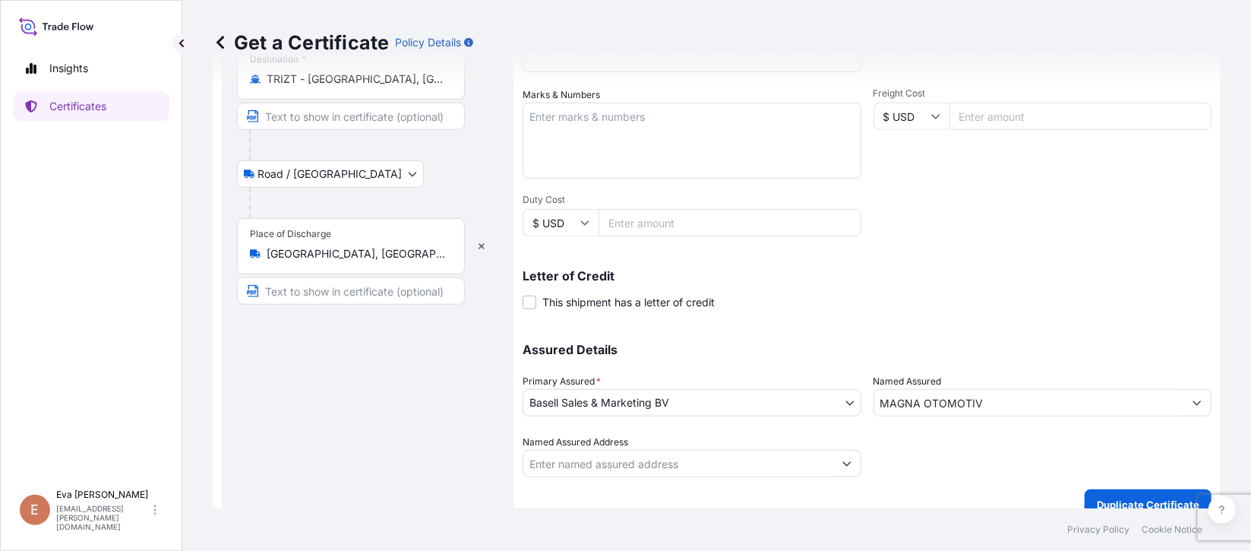
scroll to position [361, 0]
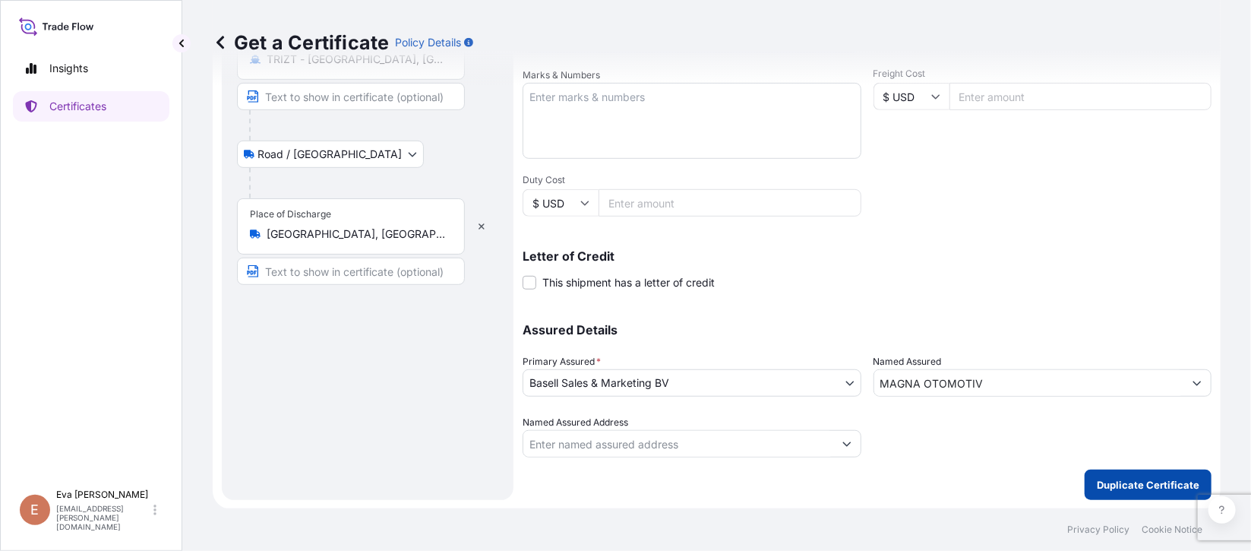
type input "IONIKOS"
click at [833, 366] on button "Duplicate Certificate" at bounding box center [1148, 485] width 127 height 30
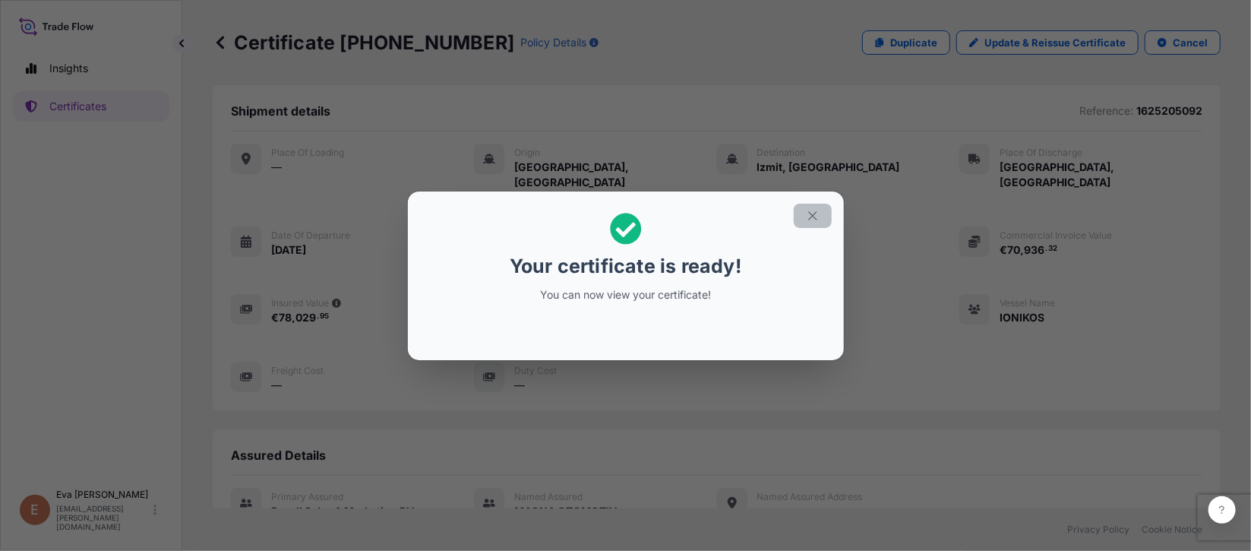
click at [821, 216] on button "button" at bounding box center [813, 216] width 38 height 24
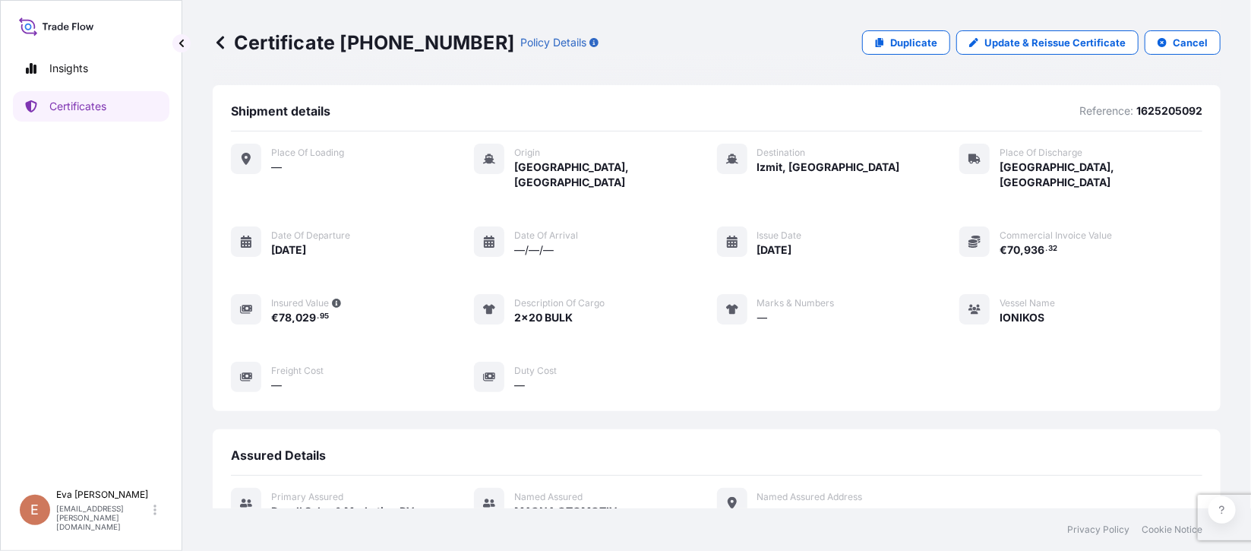
scroll to position [340, 0]
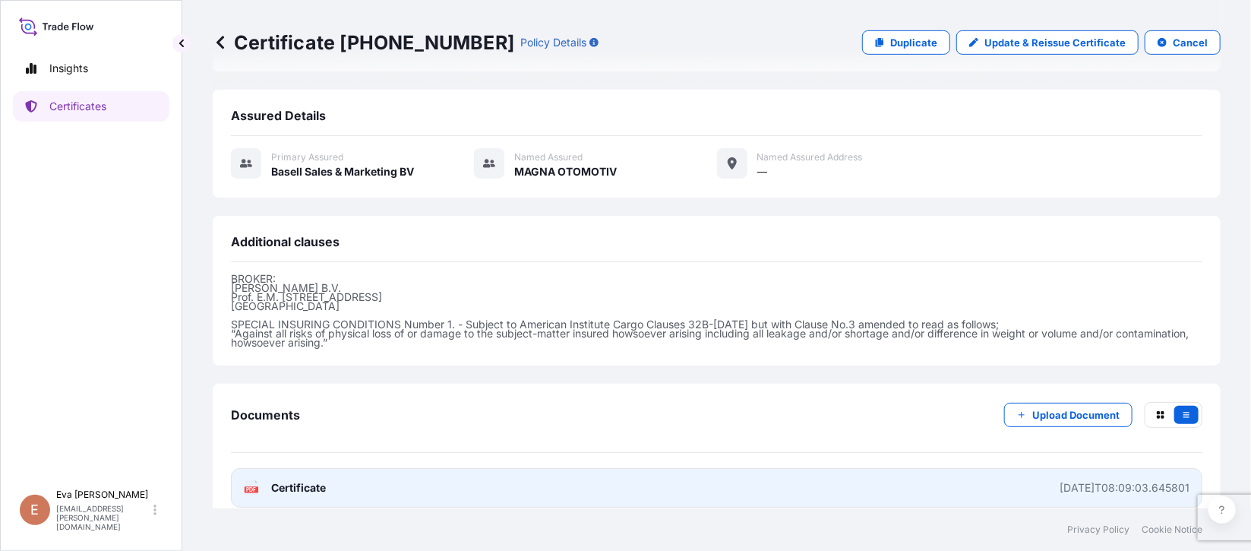
click at [263, 366] on div "PDF Certificate" at bounding box center [285, 487] width 82 height 15
